Goal: Answer question/provide support: Share knowledge or assist other users

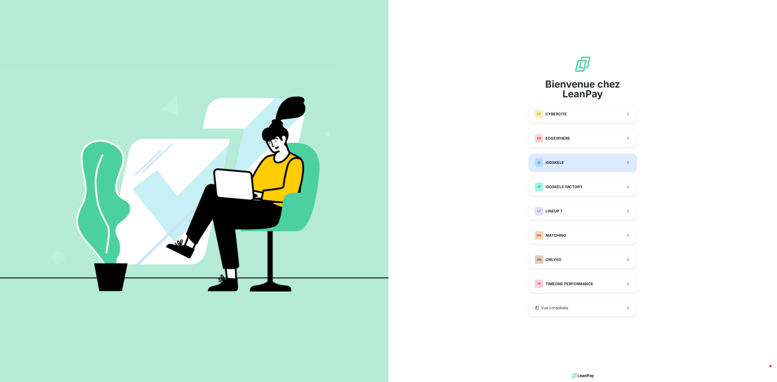
click at [568, 161] on button "IS ISOSKELE" at bounding box center [583, 163] width 108 height 18
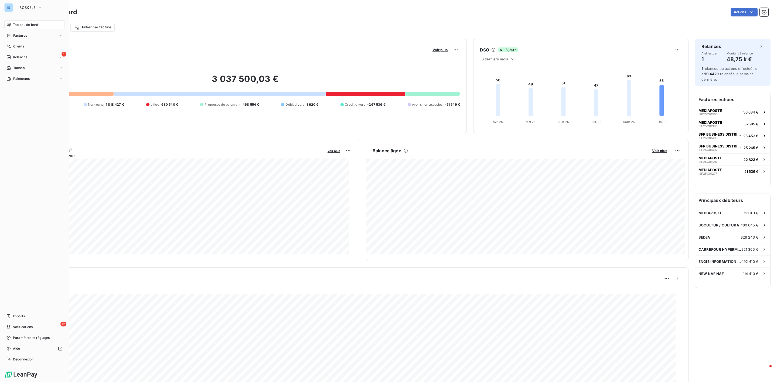
drag, startPoint x: 19, startPoint y: 38, endPoint x: 18, endPoint y: 40, distance: 2.9
click at [19, 38] on span "Factures" at bounding box center [20, 35] width 14 height 5
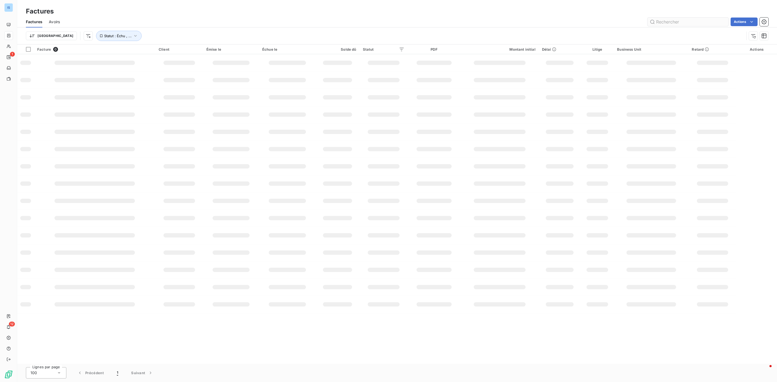
click at [664, 23] on input "text" at bounding box center [688, 22] width 81 height 9
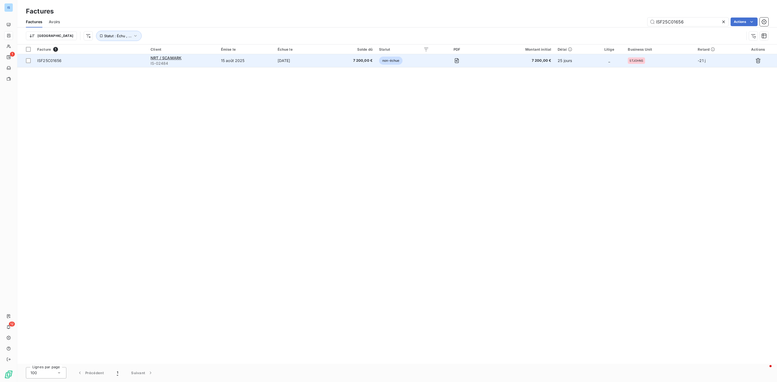
type input "ISF25C01656"
click at [57, 61] on span "ISF25C01656" at bounding box center [49, 60] width 25 height 5
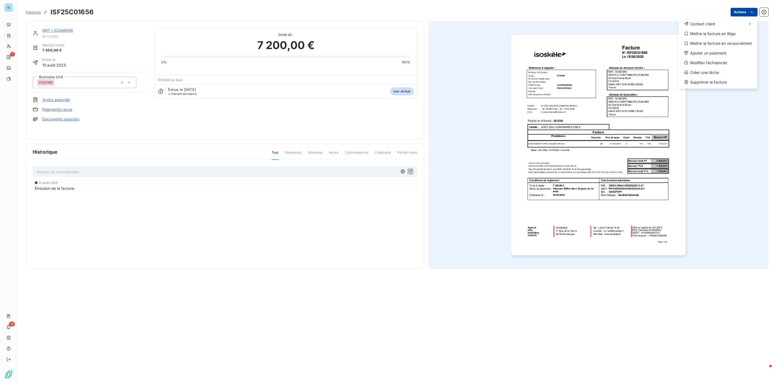
click at [741, 11] on html "IS 1 12 Factures ISF25C01656 Actions Contact client Mettre la facture en litige…" at bounding box center [388, 191] width 777 height 382
click at [708, 52] on div "Ajouter un paiement" at bounding box center [718, 53] width 74 height 9
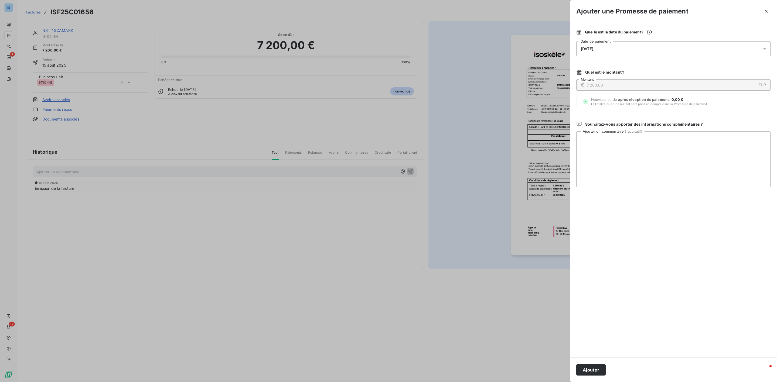
click at [605, 42] on div "[DATE]" at bounding box center [673, 48] width 194 height 15
click at [614, 115] on button "17" at bounding box center [613, 115] width 11 height 11
click at [697, 151] on textarea "Ajouter un commentaire ( facultatif )" at bounding box center [673, 159] width 194 height 56
type textarea "avis de paiement recu"
click at [588, 369] on button "Ajouter" at bounding box center [590, 370] width 29 height 11
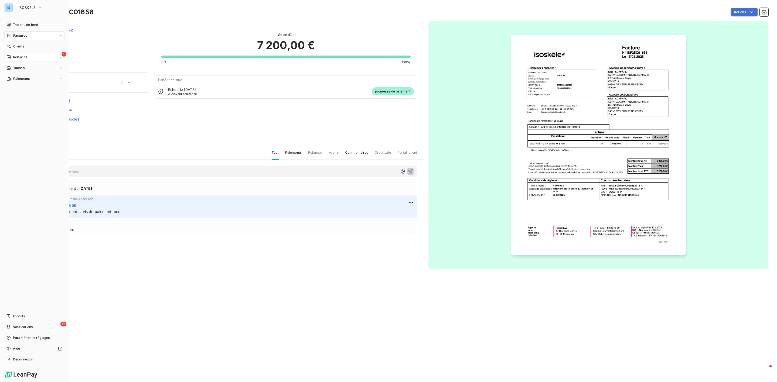
click at [22, 56] on span "Relances" at bounding box center [20, 57] width 14 height 5
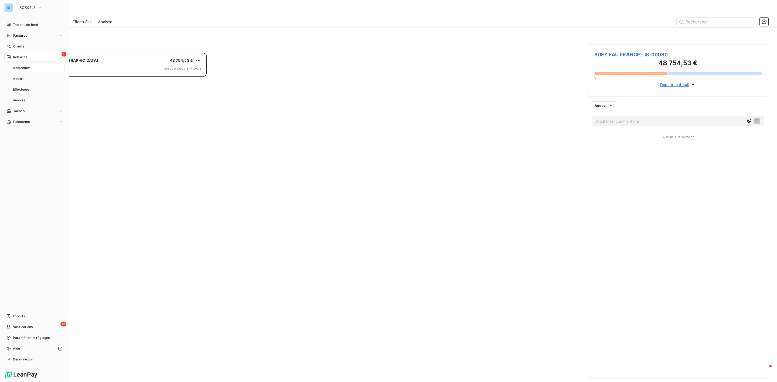
scroll to position [324, 174]
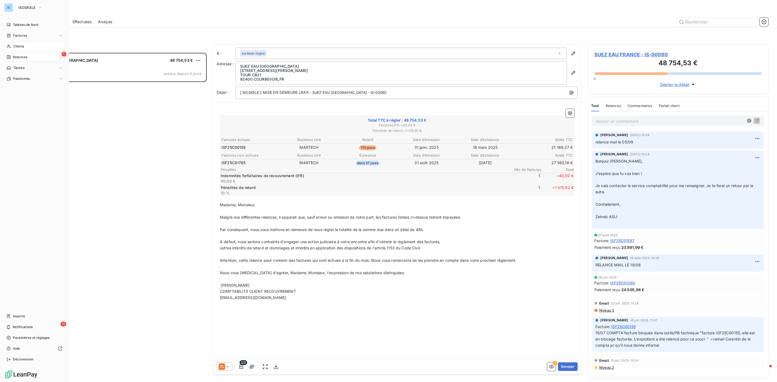
click at [19, 46] on span "Clients" at bounding box center [18, 46] width 11 height 5
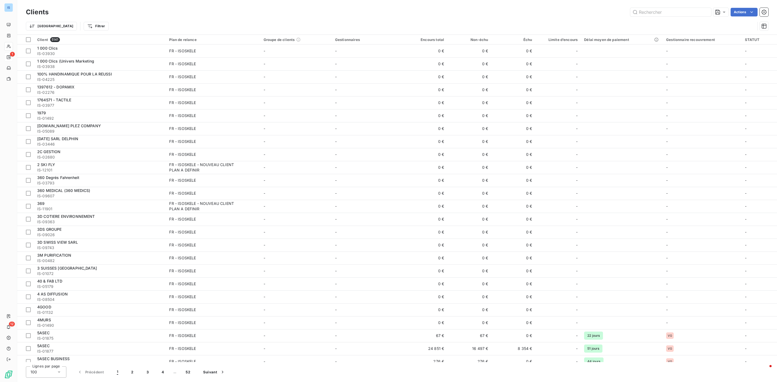
click at [683, 19] on div "Trier Filtrer" at bounding box center [397, 26] width 743 height 17
click at [669, 15] on input "text" at bounding box center [670, 12] width 81 height 9
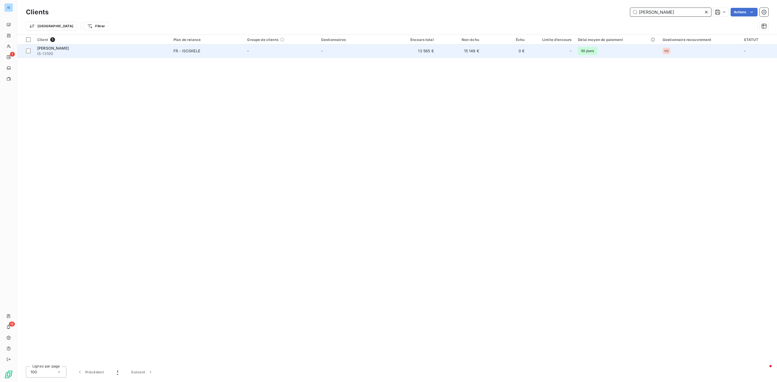
type input "[PERSON_NAME]"
click at [40, 48] on span "[PERSON_NAME]" at bounding box center [53, 48] width 32 height 5
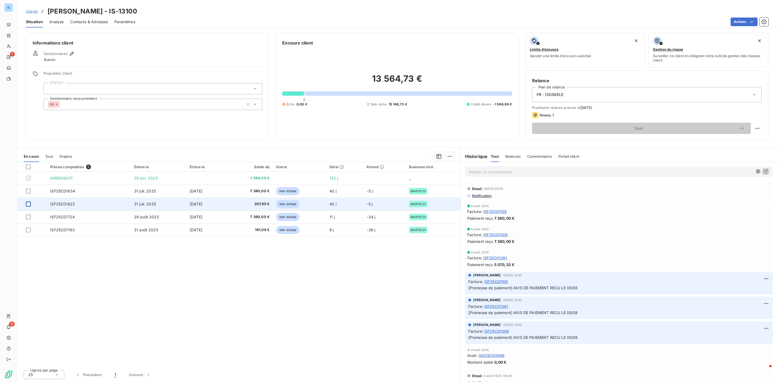
click at [28, 204] on div at bounding box center [28, 204] width 5 height 5
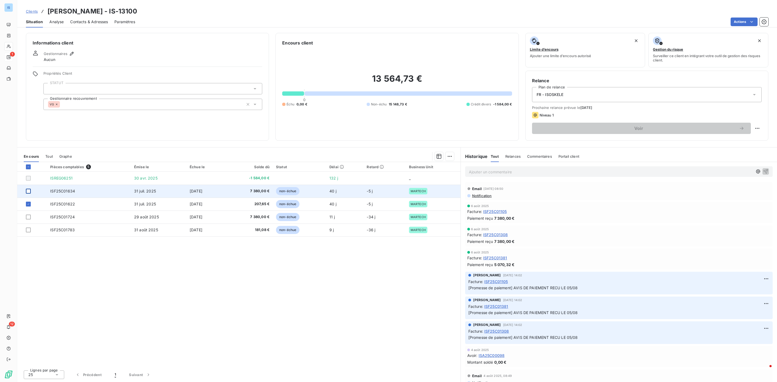
click at [28, 191] on div at bounding box center [28, 191] width 5 height 5
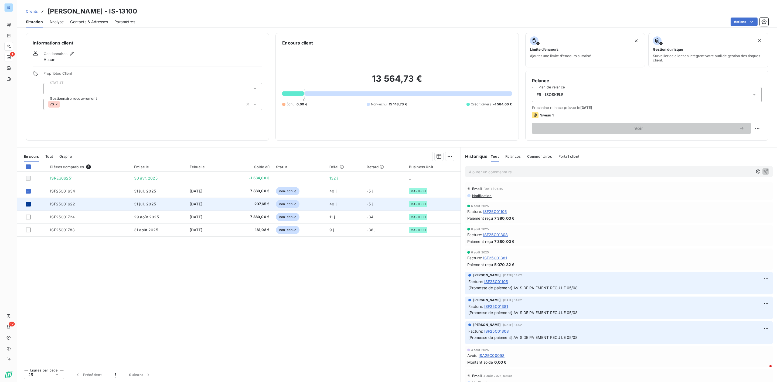
click at [26, 206] on div at bounding box center [28, 204] width 5 height 5
click at [28, 203] on div at bounding box center [28, 204] width 5 height 5
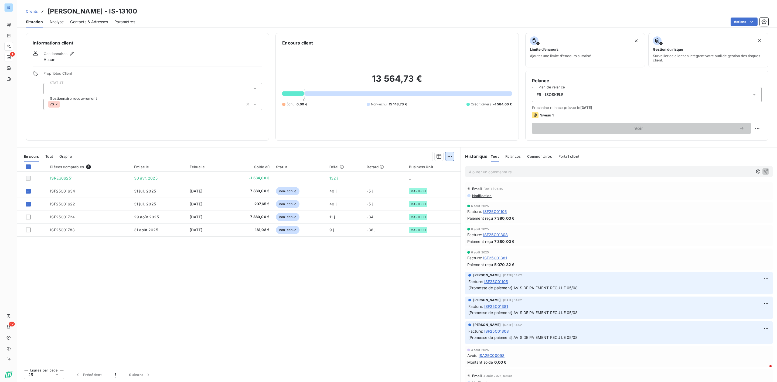
click at [450, 157] on html "IS 1 12 Clients [PERSON_NAME] SAS - IS-13100 Situation Analyse Contacts & Adres…" at bounding box center [388, 191] width 777 height 382
click at [385, 178] on div "Ajouter une promesse de paiement (2 factures)" at bounding box center [403, 178] width 98 height 9
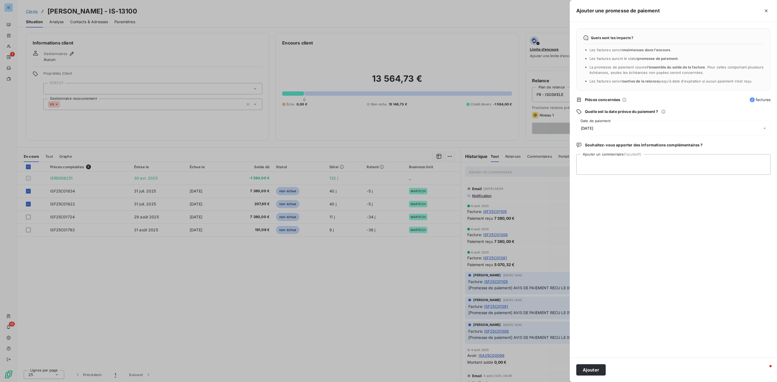
click at [615, 127] on div "[DATE]" at bounding box center [673, 128] width 194 height 15
click at [613, 196] on button "17" at bounding box center [613, 195] width 11 height 11
click at [702, 162] on textarea "Ajouter un commentaire (facultatif)" at bounding box center [673, 164] width 194 height 21
type textarea "avis de virement"
click at [595, 372] on button "Ajouter" at bounding box center [590, 370] width 29 height 11
